Goal: Find specific page/section: Find specific page/section

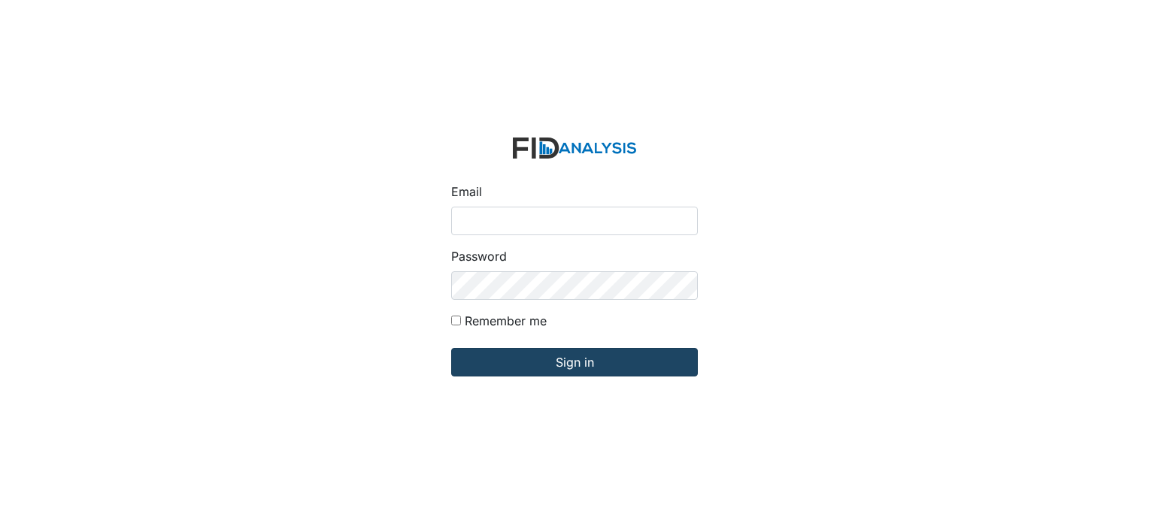
type input "[PERSON_NAME][EMAIL_ADDRESS][DOMAIN_NAME]"
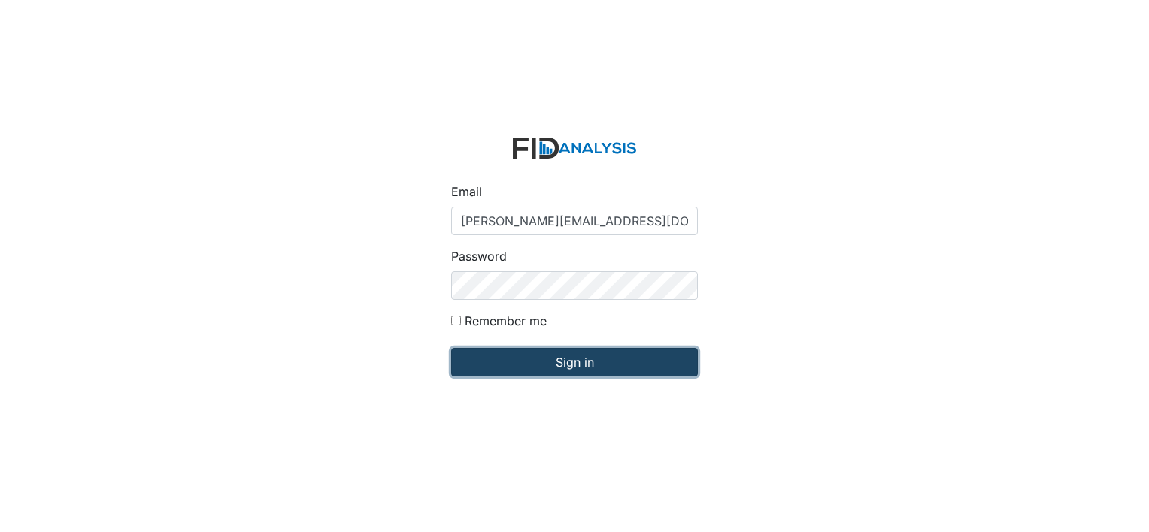
click at [490, 362] on input "Sign in" at bounding box center [574, 362] width 247 height 29
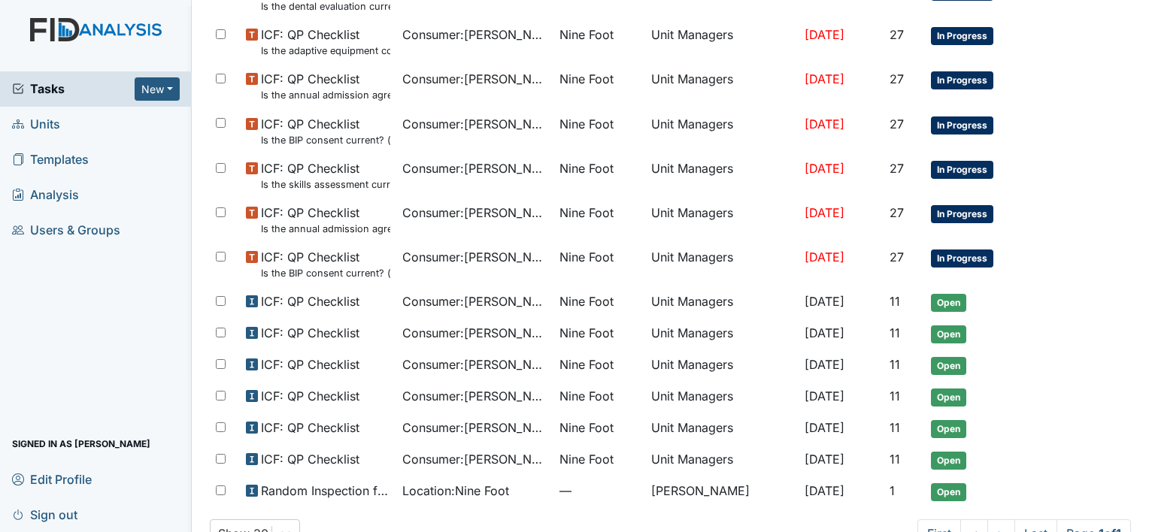
scroll to position [706, 0]
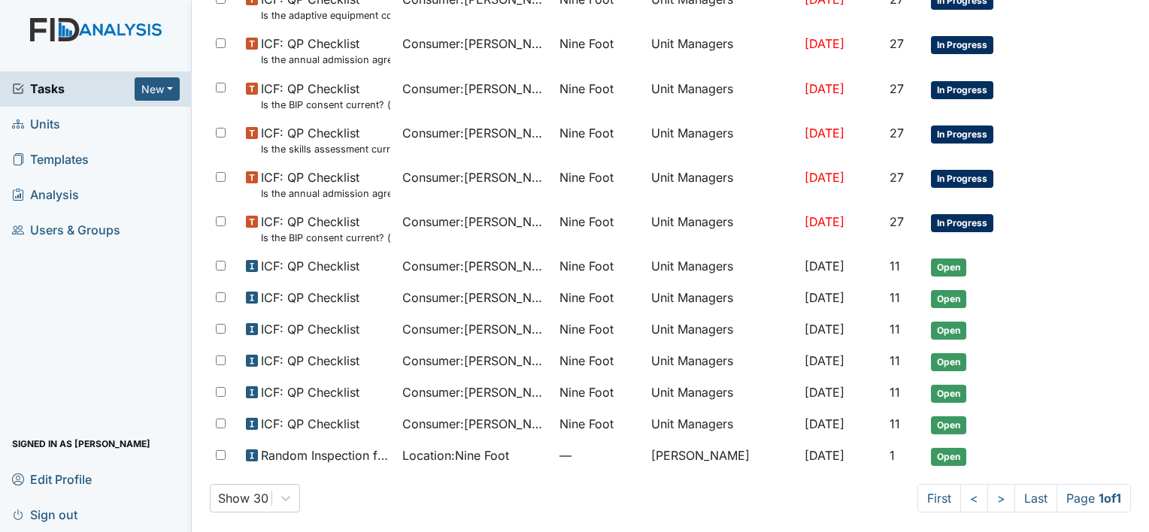
click at [41, 120] on span "Units" at bounding box center [36, 124] width 48 height 23
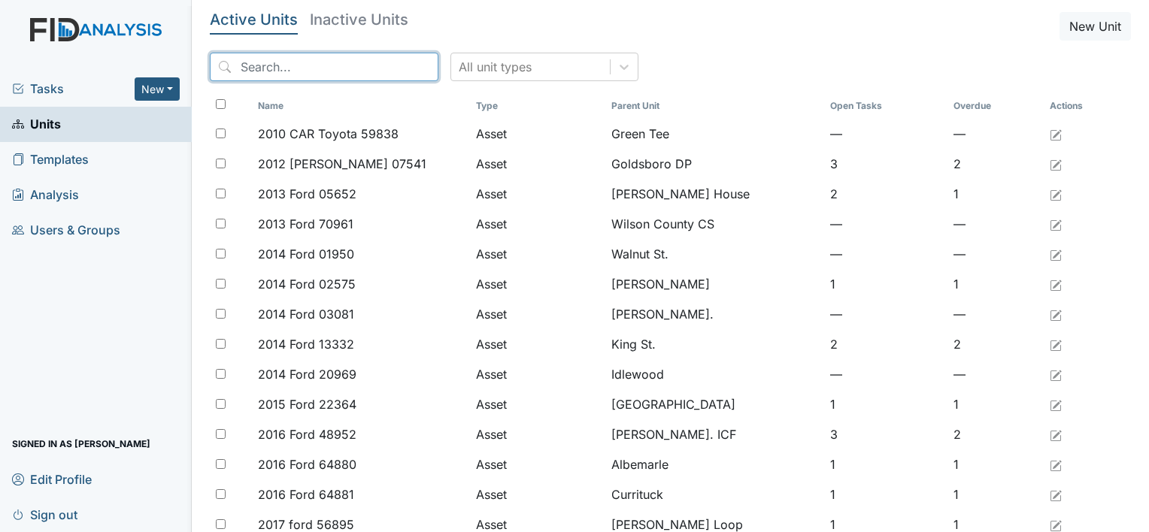
click at [239, 66] on input "search" at bounding box center [324, 67] width 229 height 29
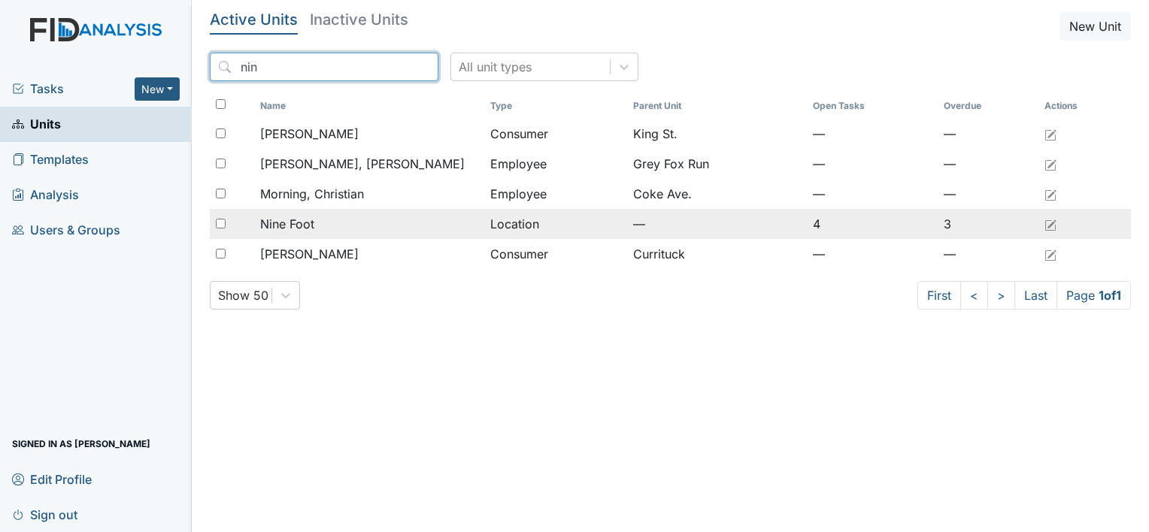
type input "nin"
click at [297, 224] on span "Nine Foot" at bounding box center [287, 224] width 54 height 18
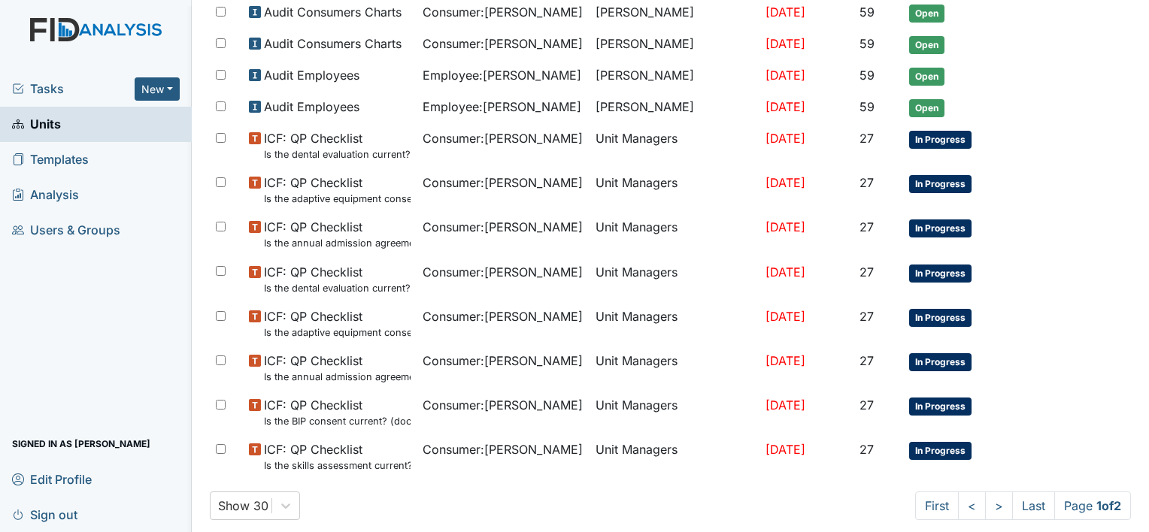
scroll to position [929, 0]
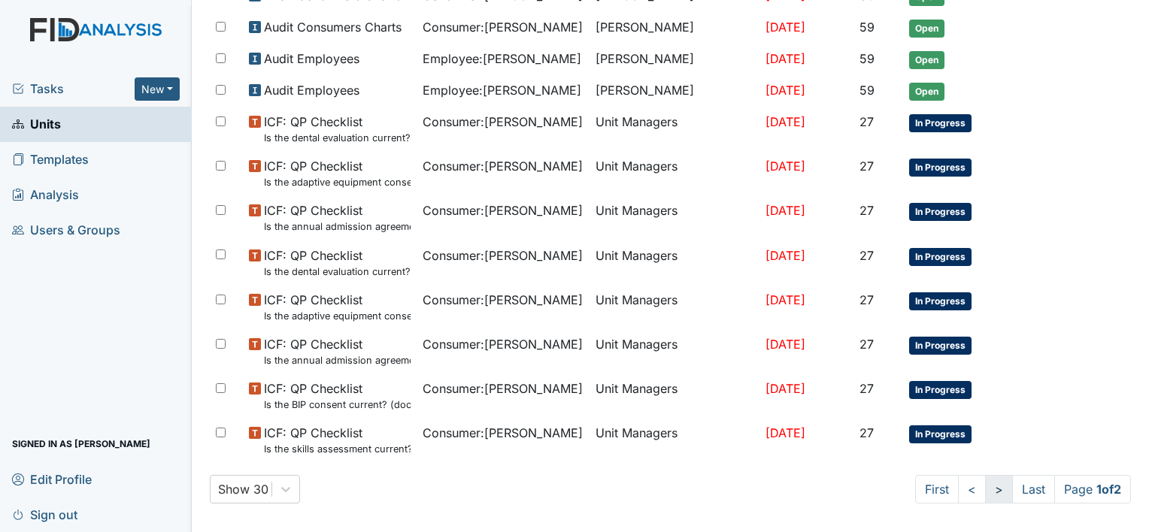
click at [985, 481] on link ">" at bounding box center [999, 489] width 28 height 29
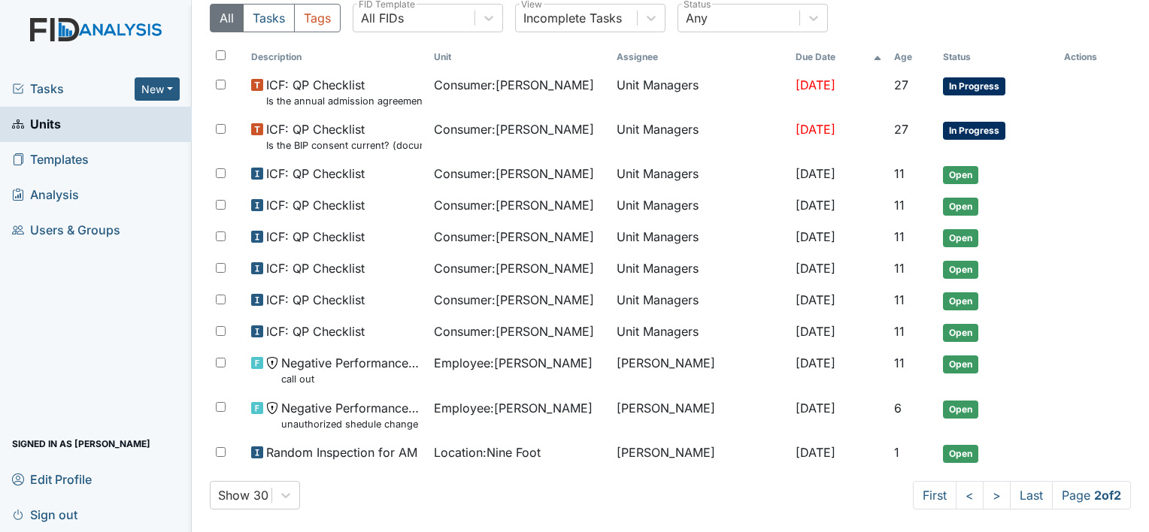
scroll to position [137, 0]
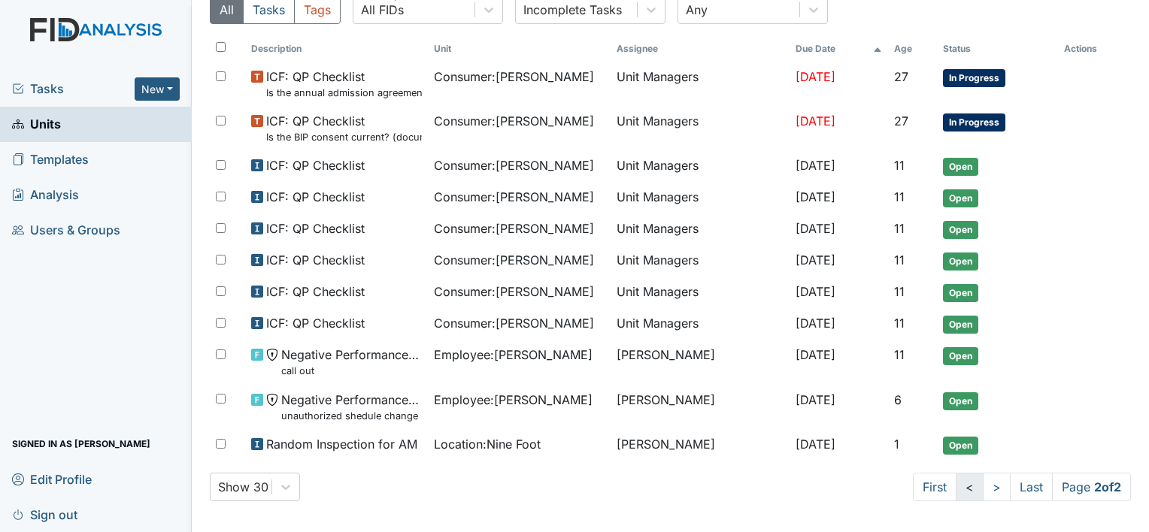
click at [956, 481] on link "<" at bounding box center [970, 487] width 28 height 29
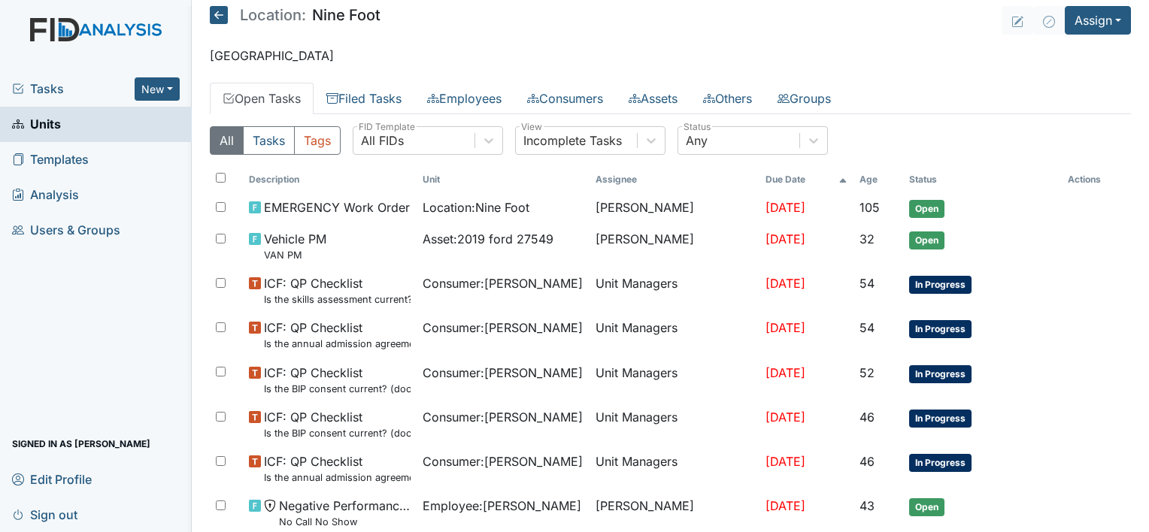
scroll to position [0, 0]
